Goal: Use online tool/utility: Utilize a website feature to perform a specific function

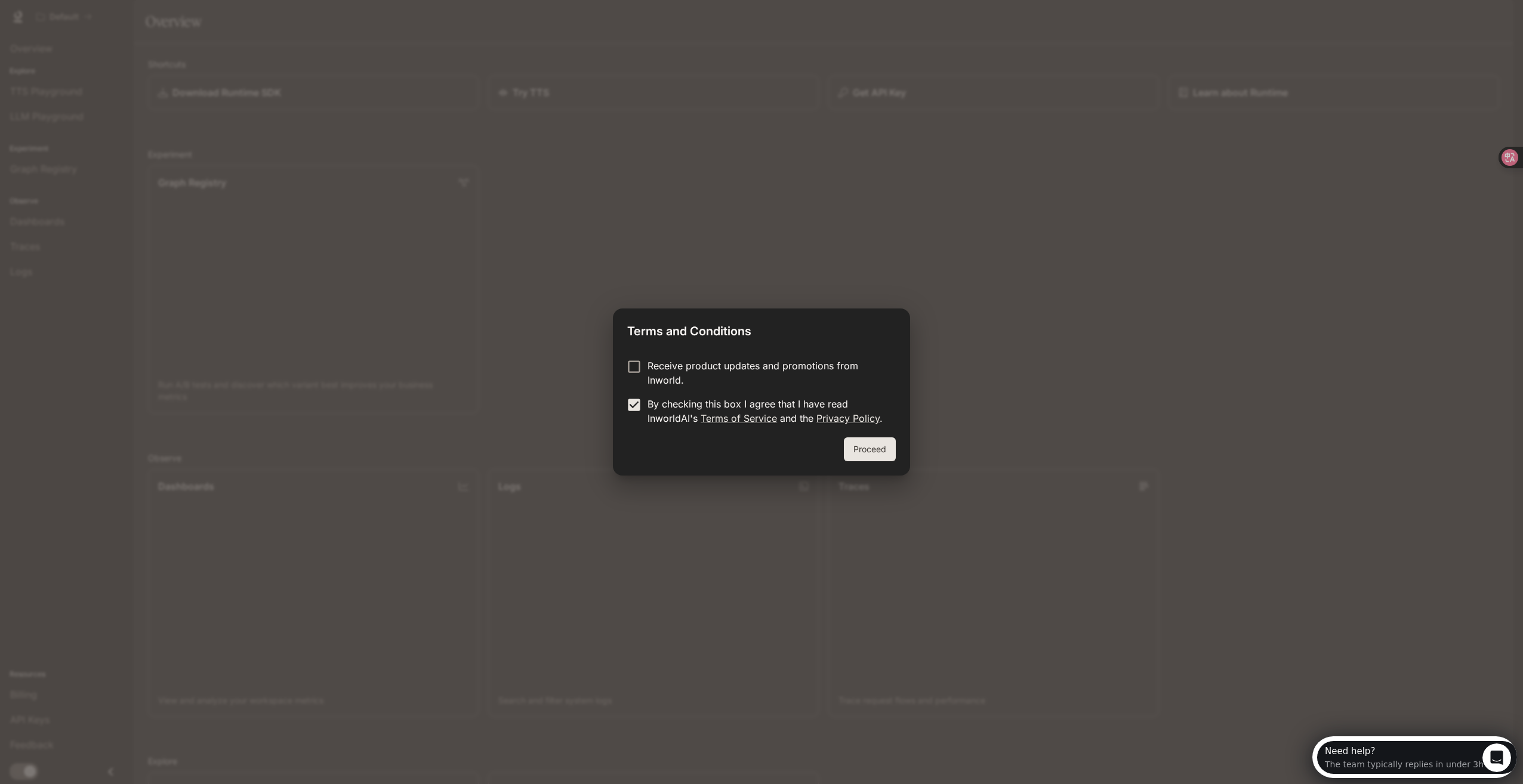
click at [883, 451] on button "Proceed" at bounding box center [869, 449] width 52 height 24
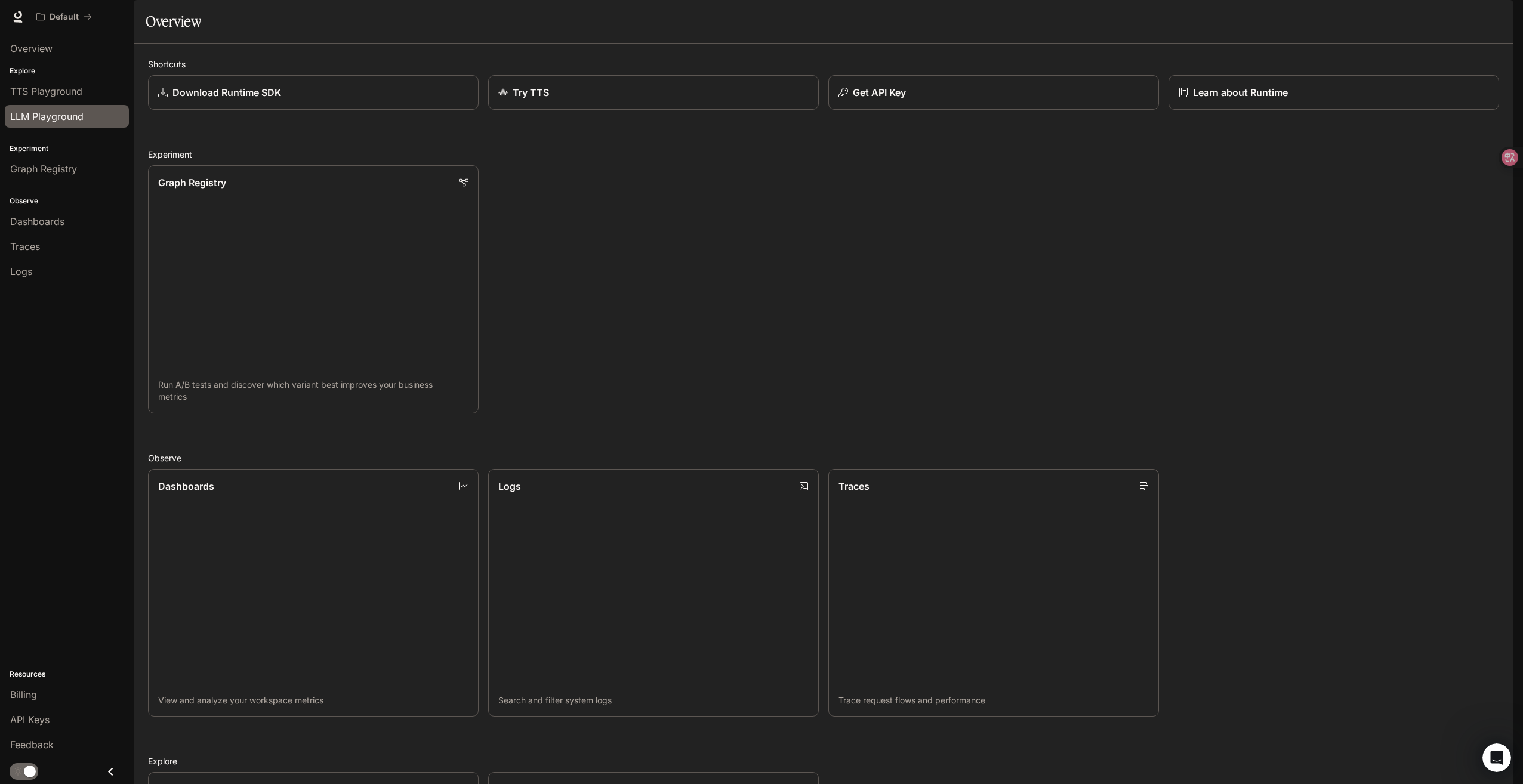
click at [59, 118] on span "LLM Playground" at bounding box center [47, 116] width 74 height 14
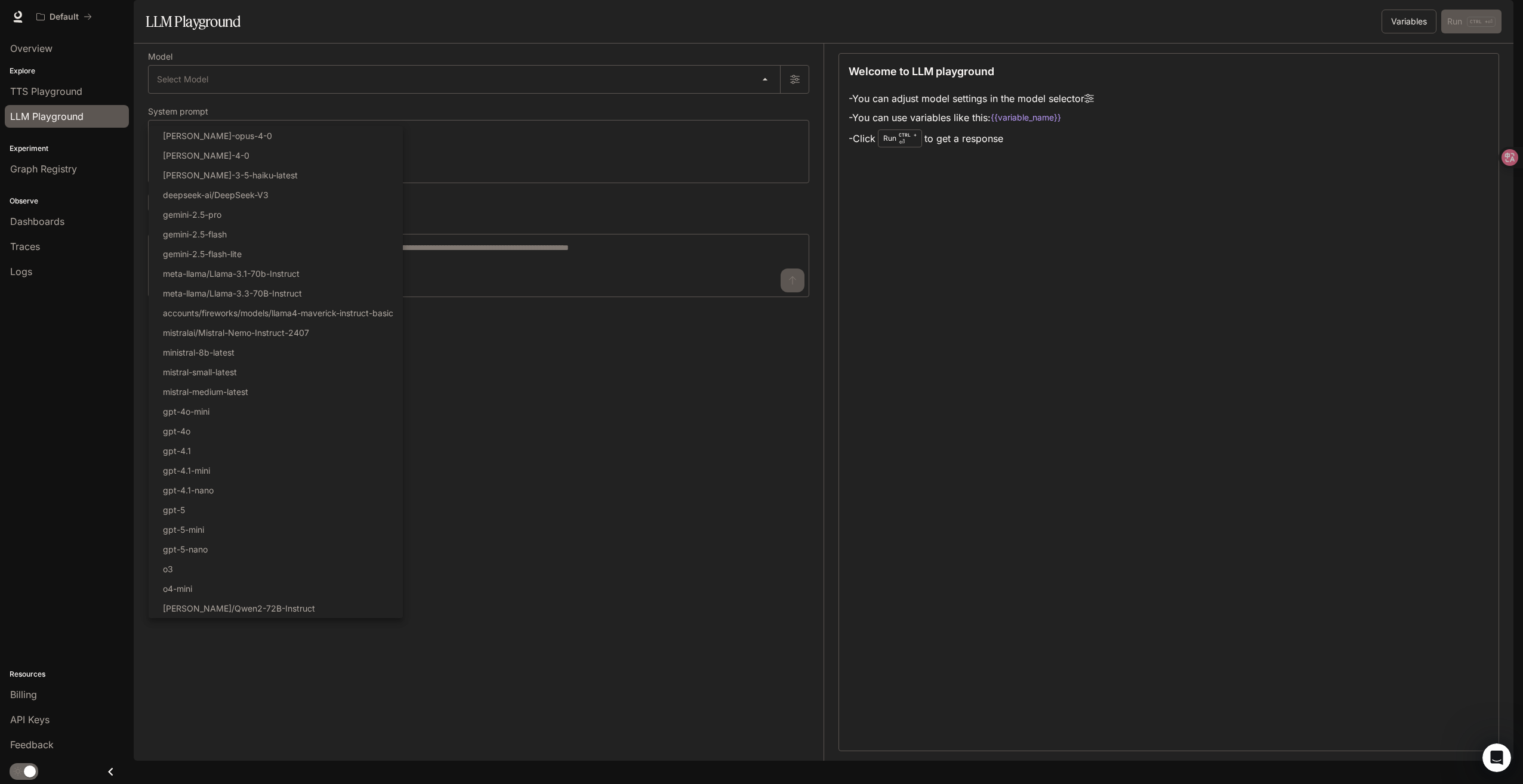
click at [255, 112] on body "Skip to main content Default Runtime Runtime Documentation Documentation Portal…" at bounding box center [762, 392] width 1523 height 784
click at [534, 389] on div at bounding box center [762, 392] width 1523 height 784
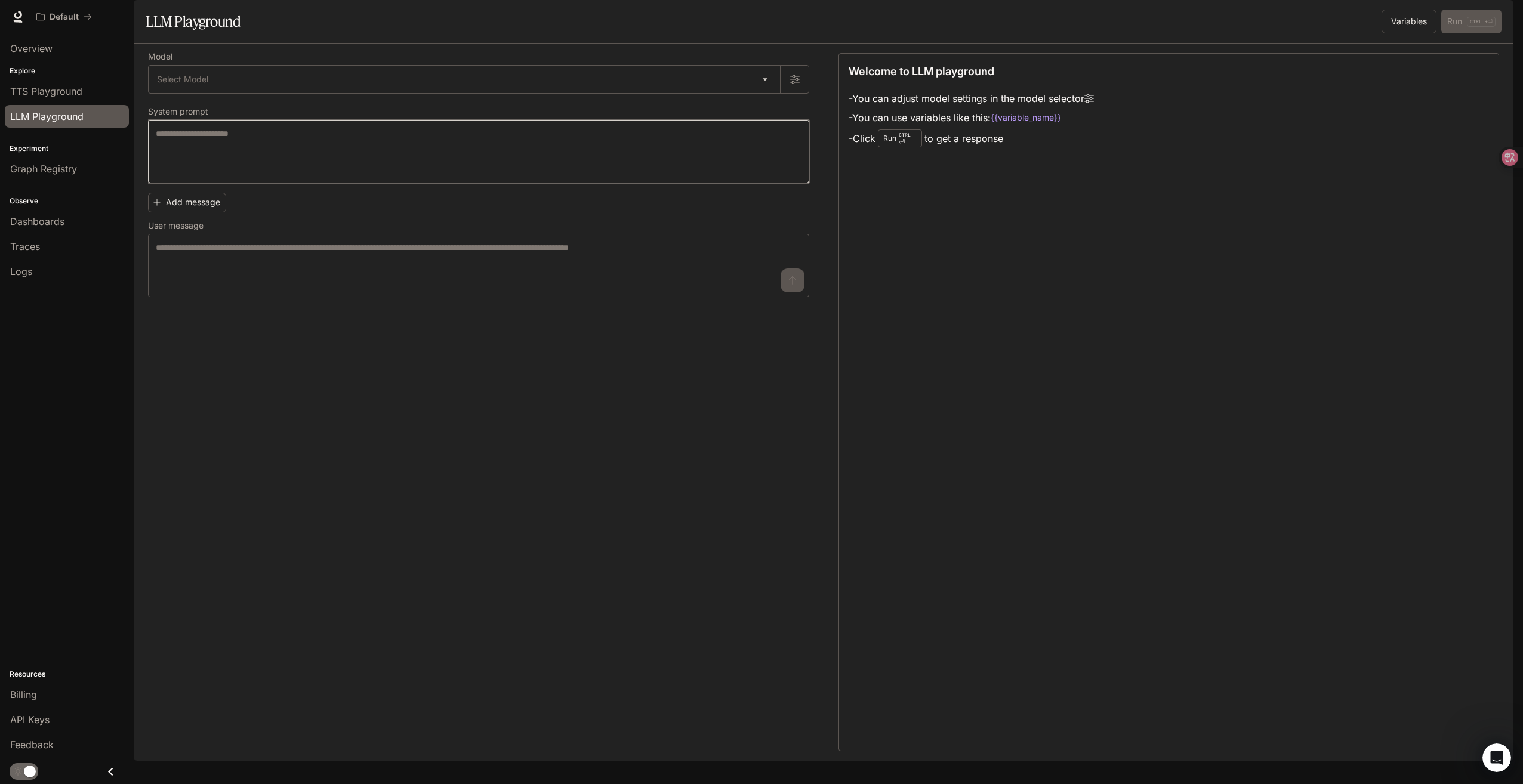
click at [269, 174] on textarea at bounding box center [479, 152] width 645 height 47
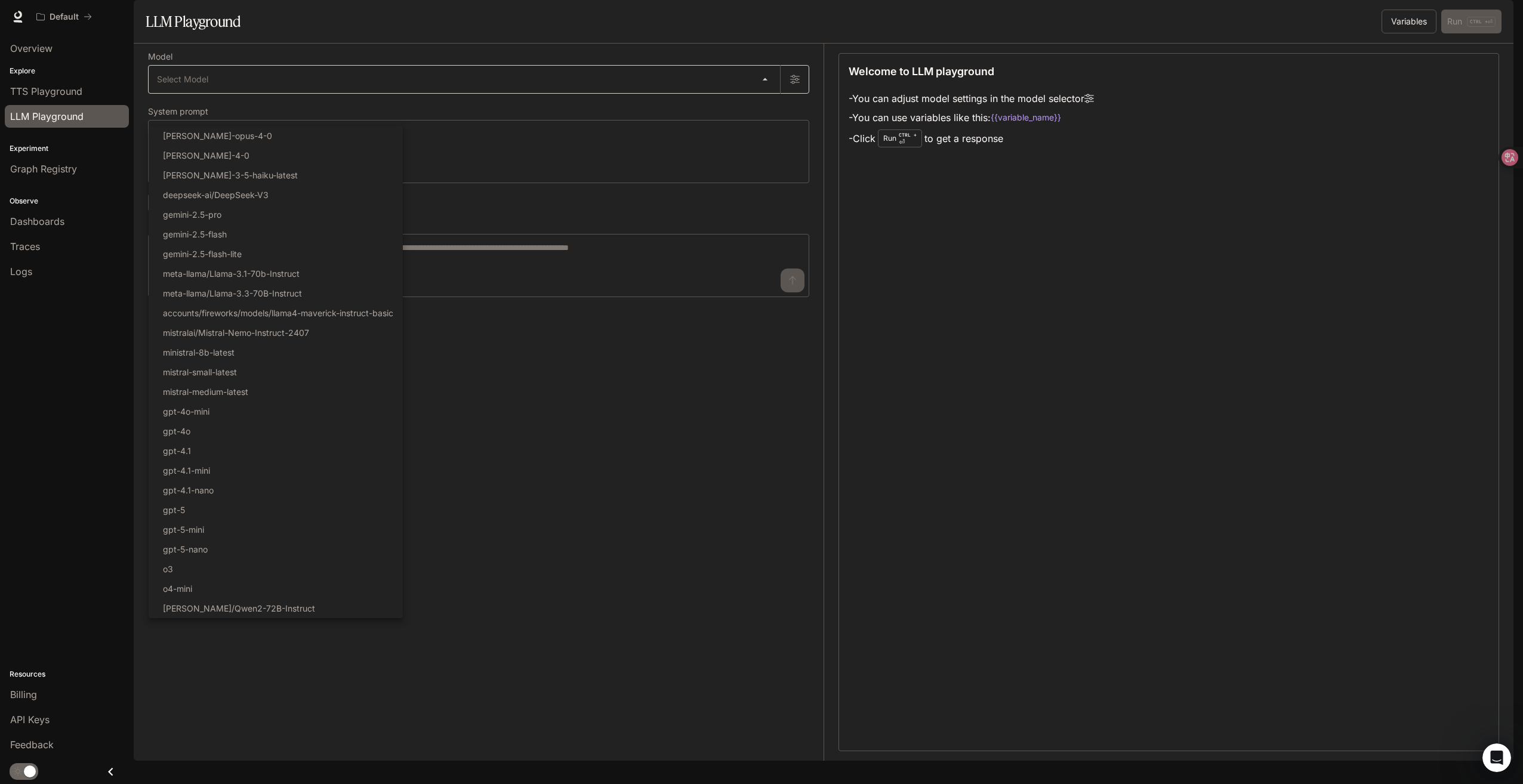
click at [284, 110] on body "Skip to main content Default Runtime Runtime Documentation Documentation Portal…" at bounding box center [762, 392] width 1523 height 784
click at [584, 343] on div at bounding box center [762, 392] width 1523 height 784
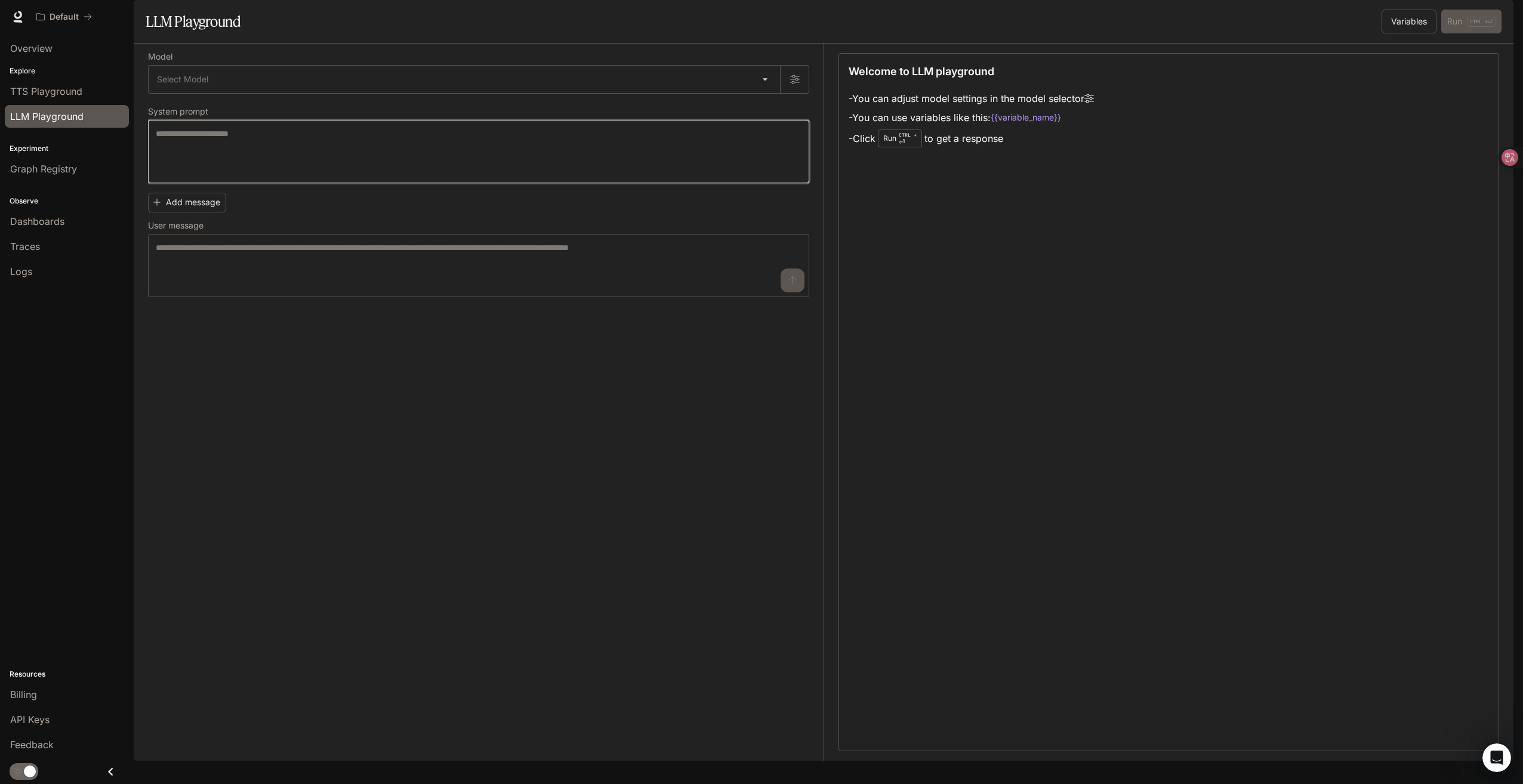
click at [252, 175] on textarea at bounding box center [479, 152] width 645 height 47
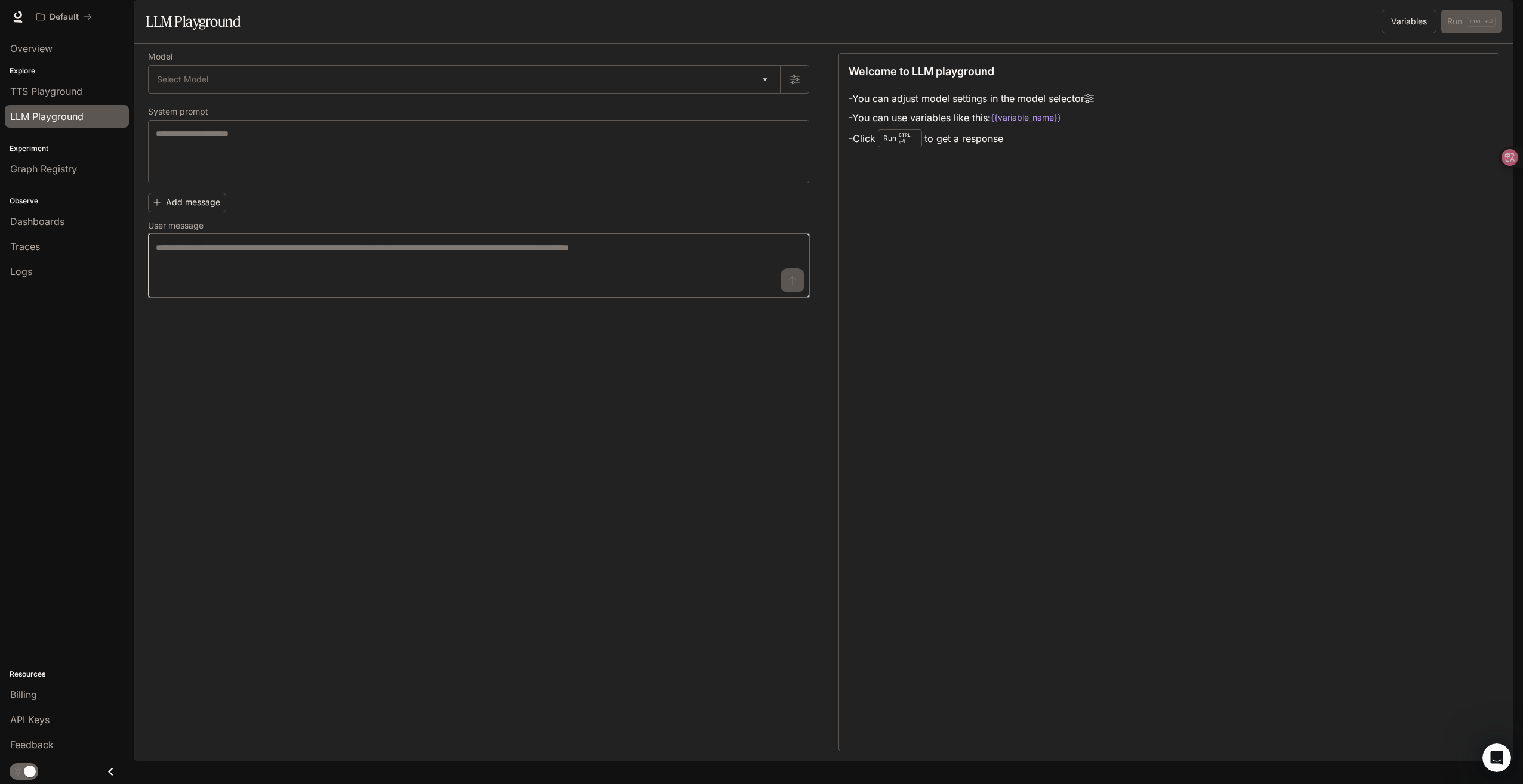
click at [253, 290] on textarea at bounding box center [479, 265] width 645 height 47
click at [68, 86] on span "TTS Playground" at bounding box center [46, 91] width 72 height 14
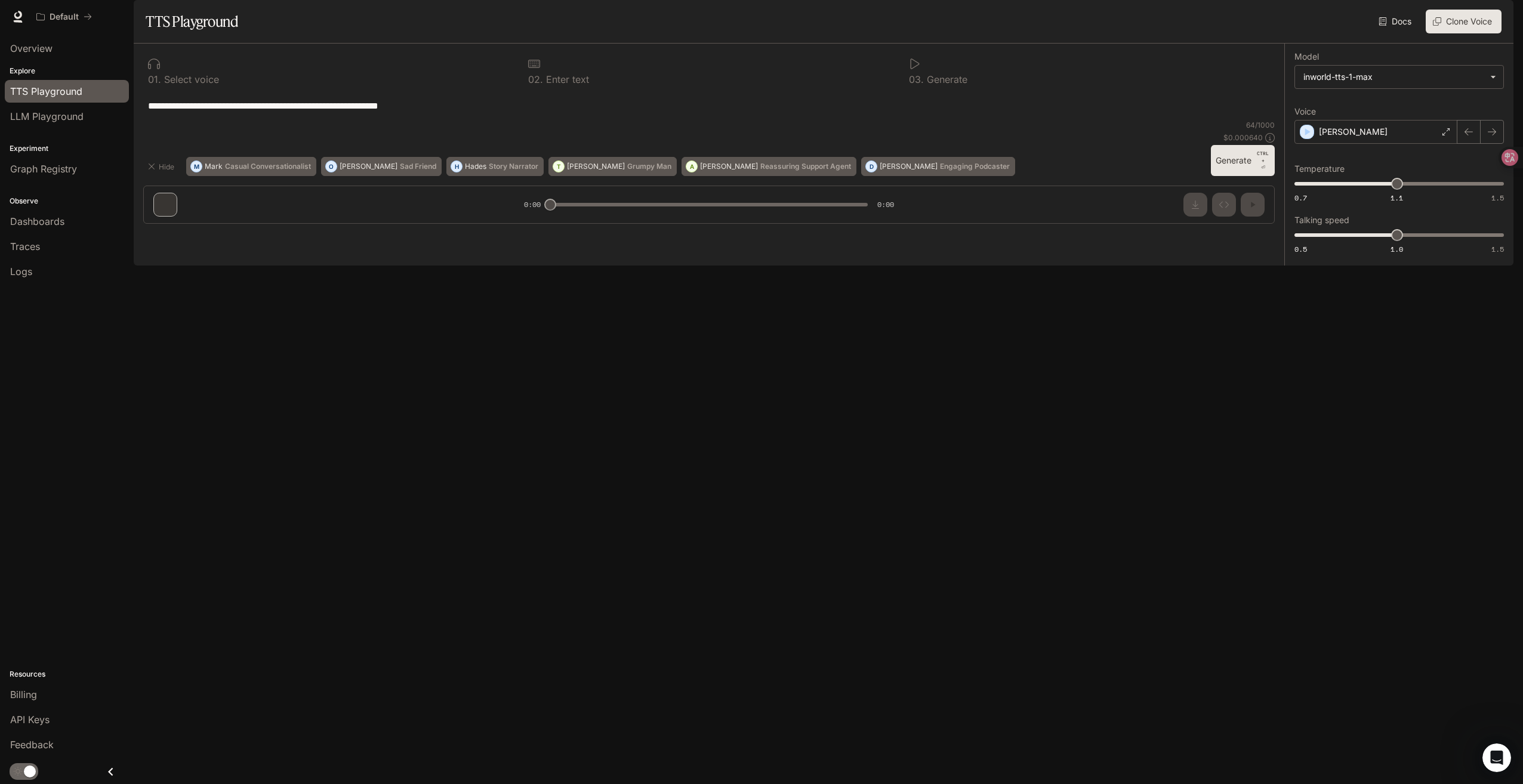
click at [328, 233] on div "**********" at bounding box center [709, 138] width 1150 height 190
click at [74, 108] on link "LLM Playground" at bounding box center [67, 116] width 125 height 23
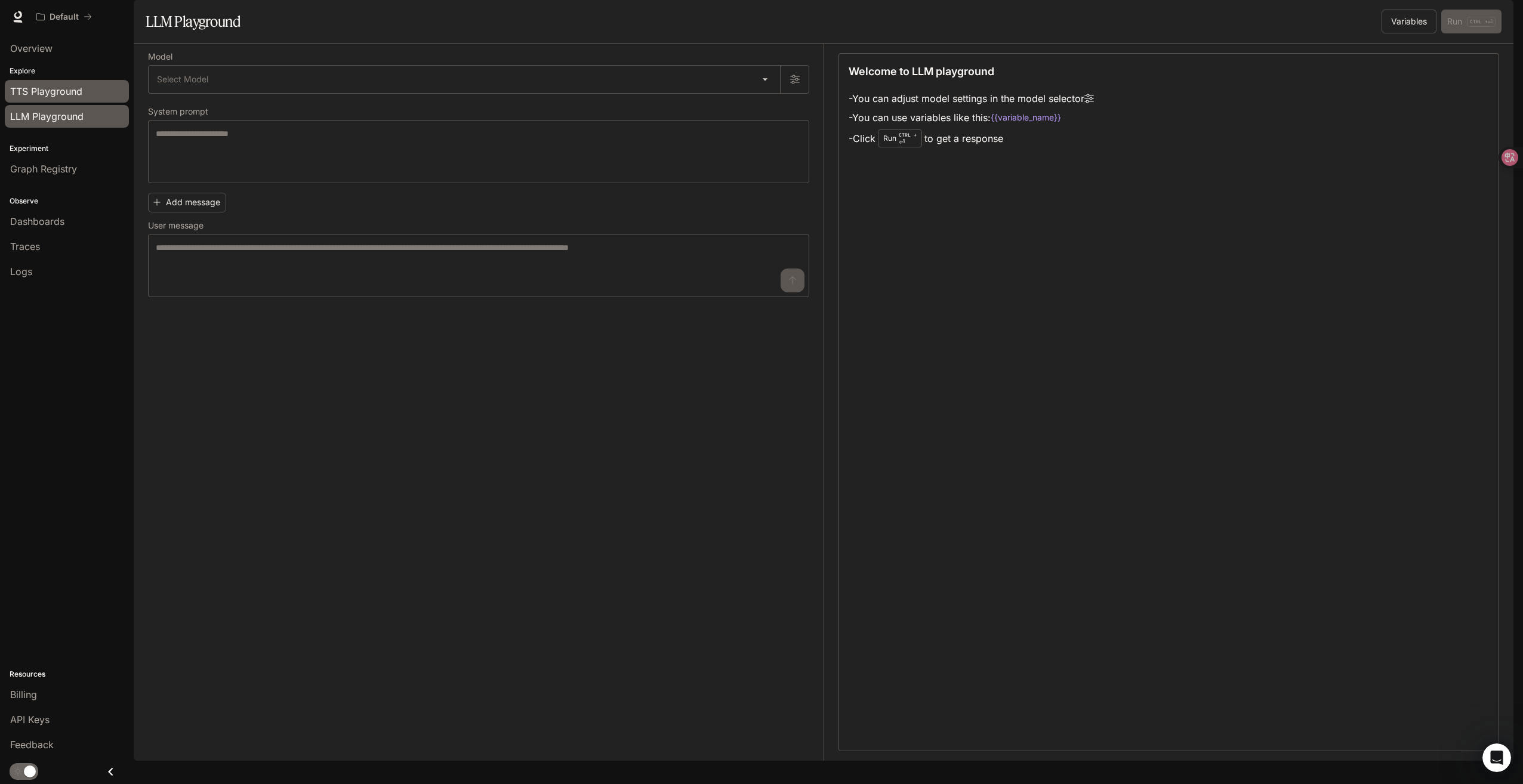
click at [59, 92] on span "TTS Playground" at bounding box center [46, 91] width 72 height 14
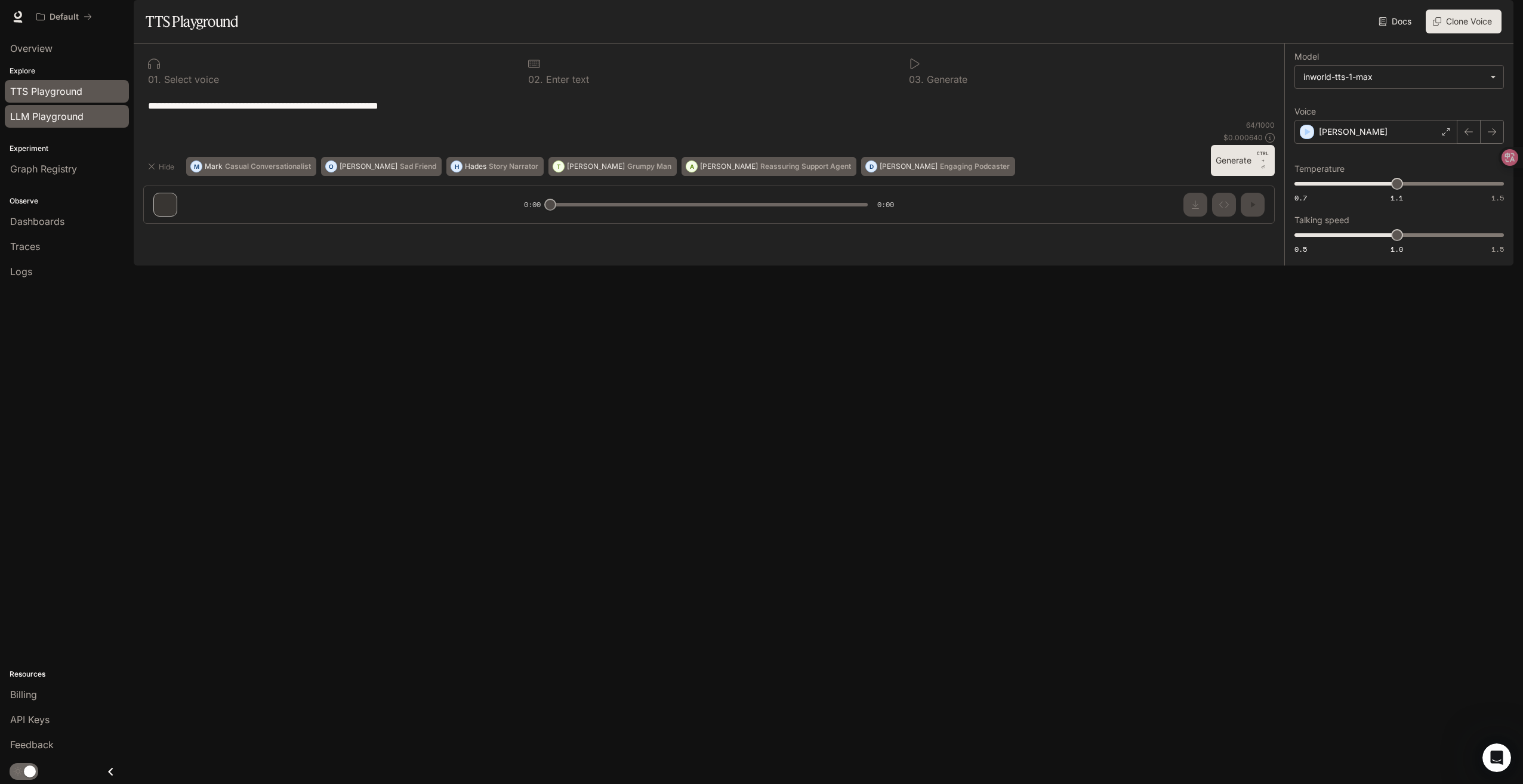
click at [62, 122] on span "LLM Playground" at bounding box center [47, 116] width 74 height 14
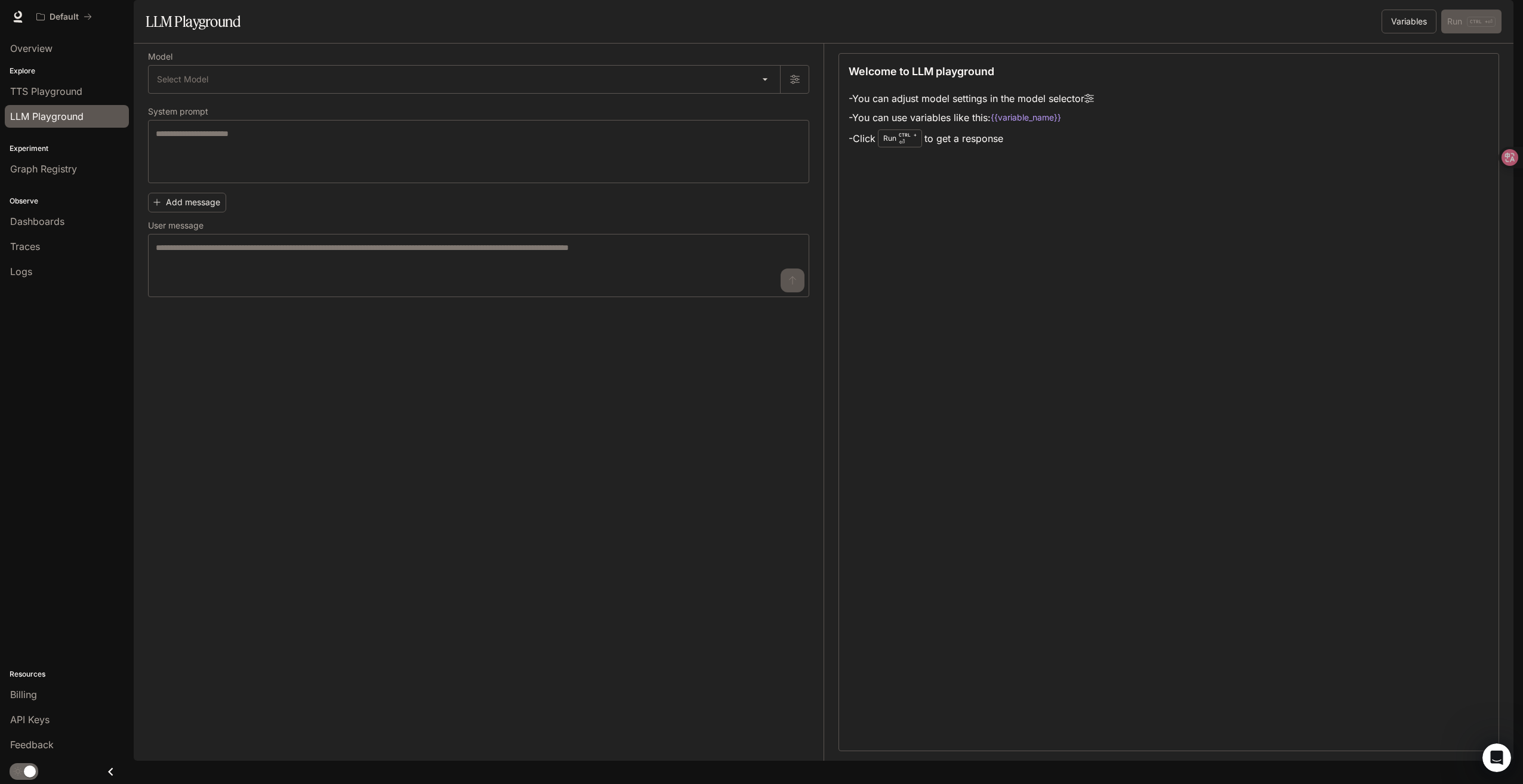
click at [1041, 310] on div "Welcome to LLM playground - You can adjust model settings in the model selector…" at bounding box center [1169, 402] width 661 height 698
